Goal: Task Accomplishment & Management: Complete application form

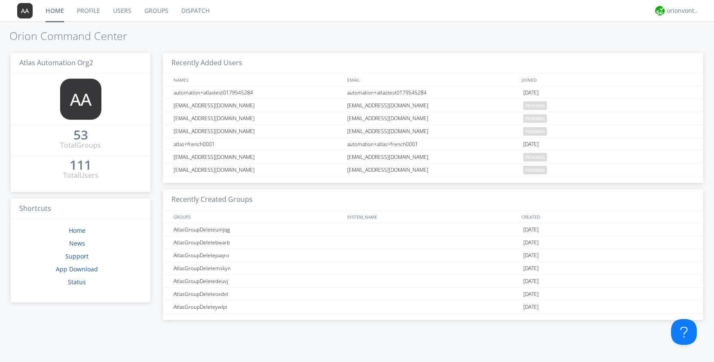
click at [122, 9] on link "Users" at bounding box center [122, 10] width 31 height 21
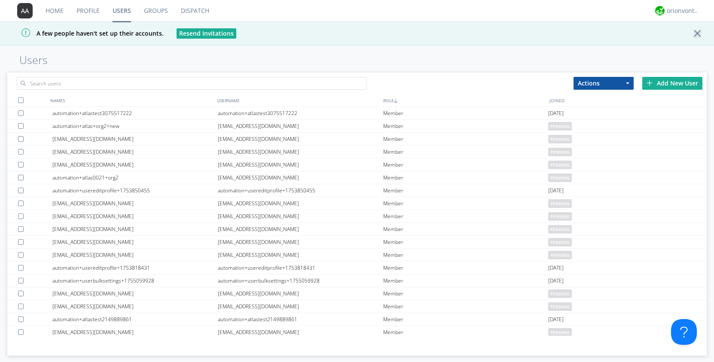
click at [661, 81] on div "Add New User" at bounding box center [672, 83] width 60 height 13
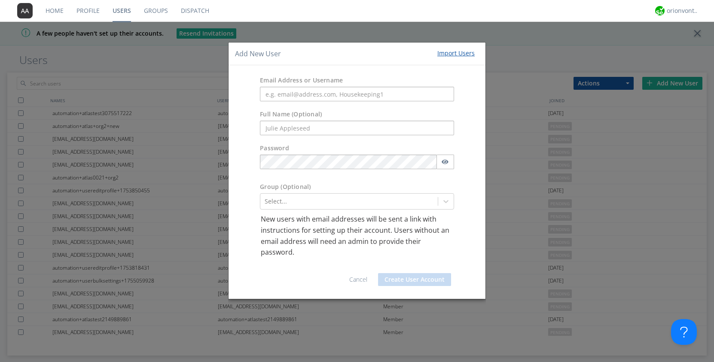
click at [217, 3] on nav "Home Profile Users Groups Dispatch orionvontas+atlas+automation+org2" at bounding box center [357, 11] width 714 height 22
click at [280, 92] on input "text" at bounding box center [357, 94] width 194 height 15
paste input "automation+atlas+french0001"
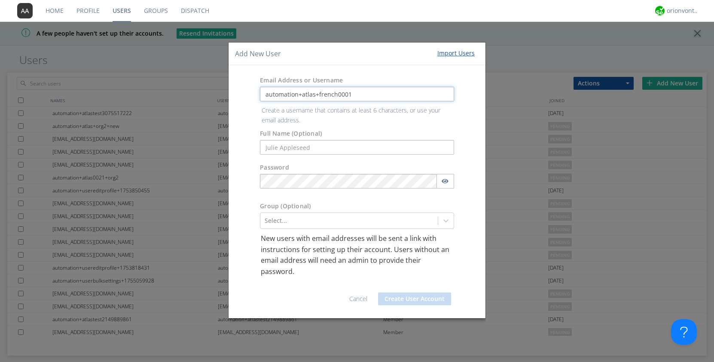
drag, startPoint x: 355, startPoint y: 95, endPoint x: 302, endPoint y: 96, distance: 53.3
click at [302, 96] on input "automation+atlas+french0001" at bounding box center [357, 94] width 194 height 15
type input "automation+atlas+french0001"
click at [298, 152] on form "Email Address or Username automation+atlas+french0001 Create a username that co…" at bounding box center [357, 192] width 244 height 240
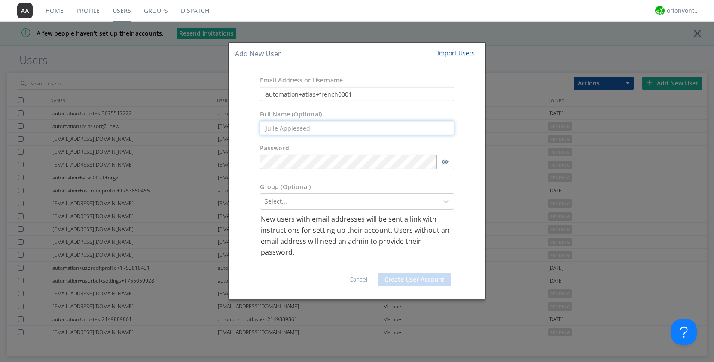
paste input "atlas+french0001"
type input "atlas+french0001"
click at [440, 204] on div at bounding box center [445, 201] width 15 height 15
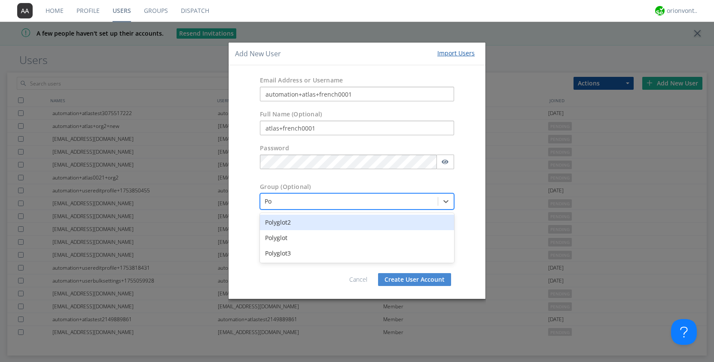
type input "Pol"
click at [363, 239] on div "Polyglot" at bounding box center [357, 237] width 194 height 15
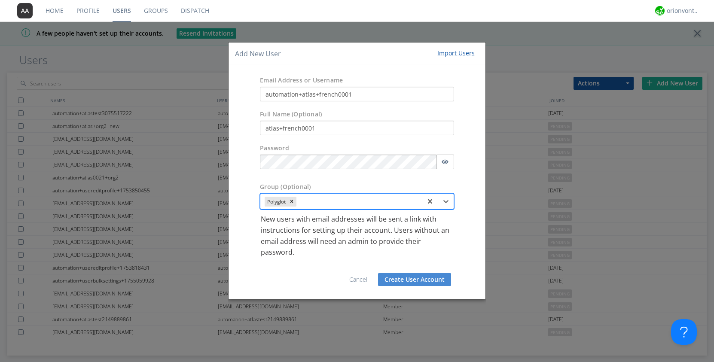
click at [406, 281] on button "Create User Account" at bounding box center [414, 279] width 73 height 13
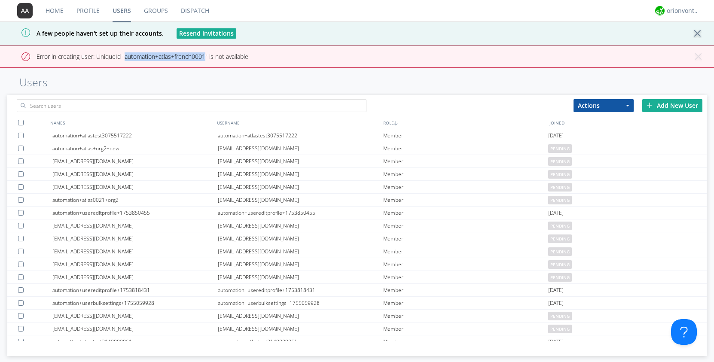
drag, startPoint x: 206, startPoint y: 53, endPoint x: 125, endPoint y: 56, distance: 80.8
click at [125, 56] on span "Error in creating user: UniqueId "automation+atlas+french0001" is not available" at bounding box center [143, 56] width 212 height 8
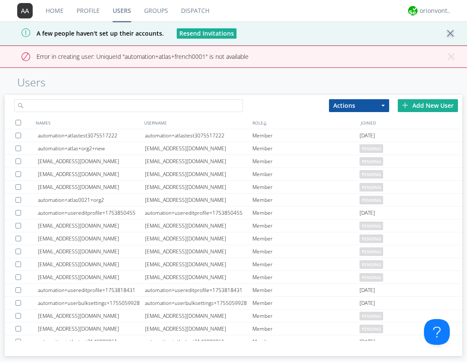
click at [122, 103] on input "text" at bounding box center [128, 105] width 229 height 13
paste input "S!9unD@7"
type input "S!9unD@7"
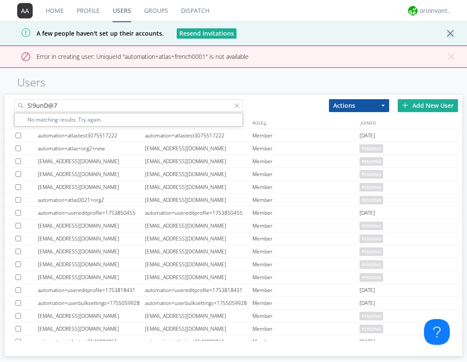
drag, startPoint x: 137, startPoint y: 72, endPoint x: -30, endPoint y: 86, distance: 167.3
click at [0, 86] on html "Home Profile Users Groups Dispatch orionvontas+atlas+automation+org2 A few peop…" at bounding box center [233, 181] width 467 height 362
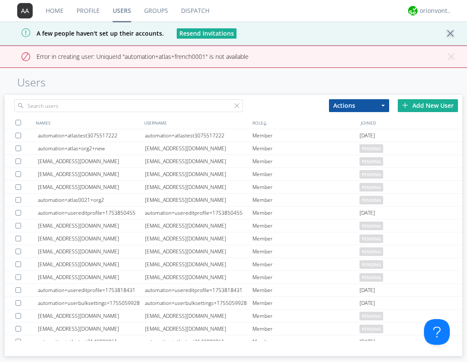
click at [155, 12] on link "Groups" at bounding box center [155, 10] width 37 height 21
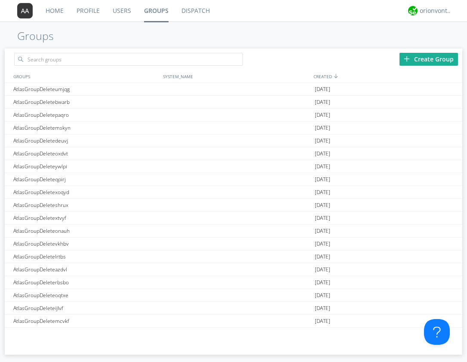
click at [117, 14] on link "Users" at bounding box center [121, 10] width 31 height 21
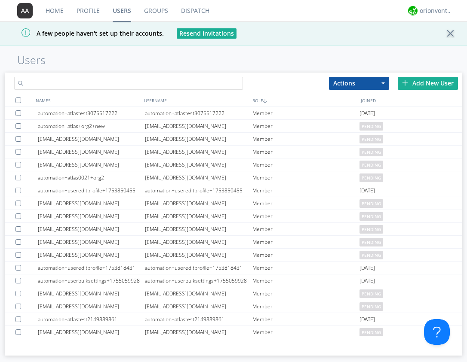
click at [105, 81] on input "text" at bounding box center [128, 83] width 229 height 13
paste input "S!9unD@7"
drag, startPoint x: 159, startPoint y: 80, endPoint x: 6, endPoint y: 74, distance: 153.9
click at [6, 74] on div "S!9unD@7" at bounding box center [119, 82] width 229 height 18
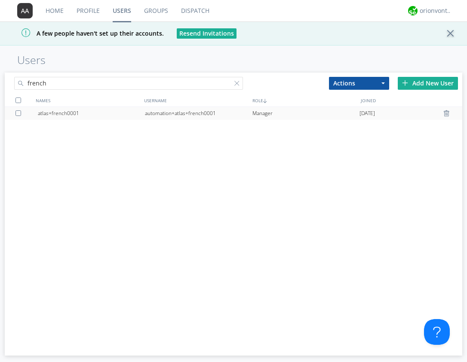
type input "french"
click at [184, 114] on div "automation+atlas+french0001" at bounding box center [198, 113] width 107 height 13
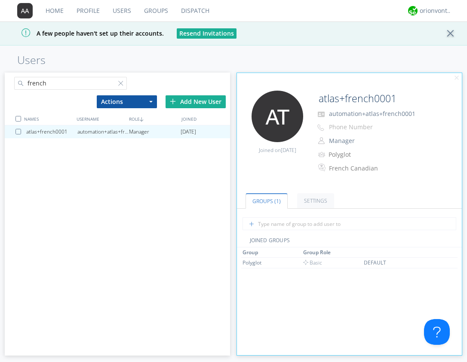
click at [12, 164] on div "atlas+french0001 automation+atlas+french0001 Manager [DATE]" at bounding box center [117, 239] width 225 height 229
